Goal: Task Accomplishment & Management: Manage account settings

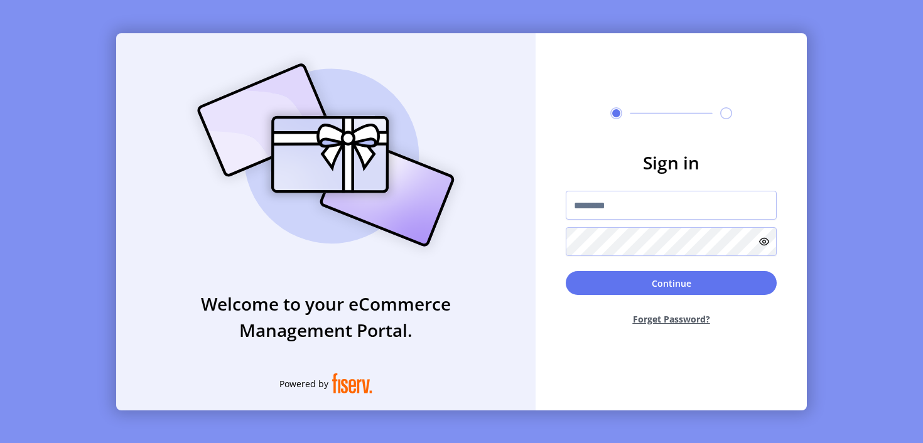
click at [671, 205] on input "text" at bounding box center [671, 205] width 211 height 29
type input "**********"
click at [671, 283] on button "Continue" at bounding box center [671, 283] width 211 height 24
